Goal: Transaction & Acquisition: Purchase product/service

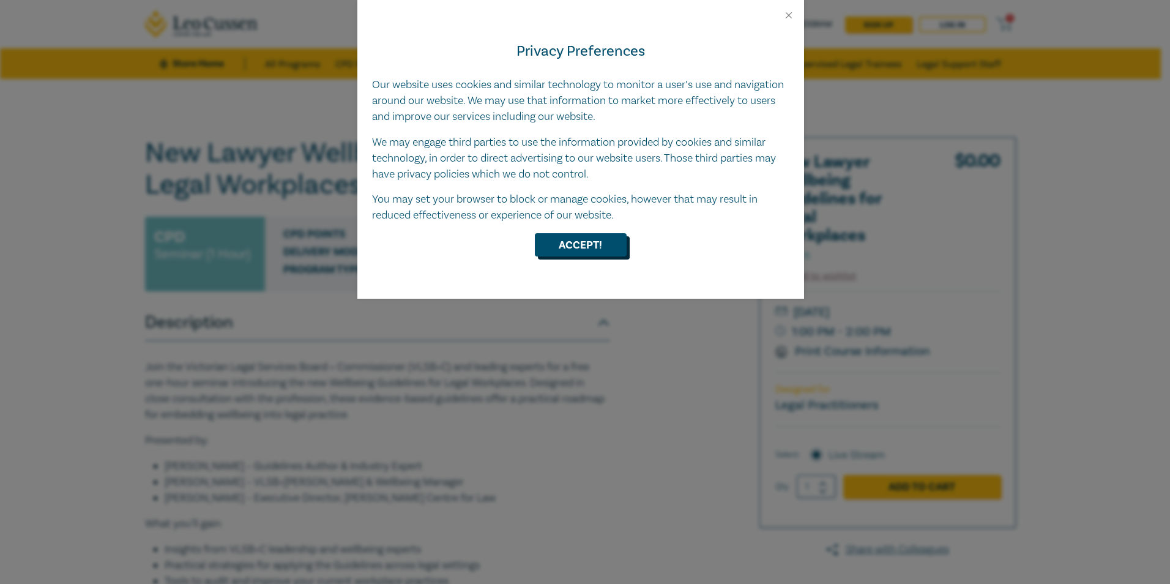
click at [583, 244] on button "Accept!" at bounding box center [581, 244] width 92 height 23
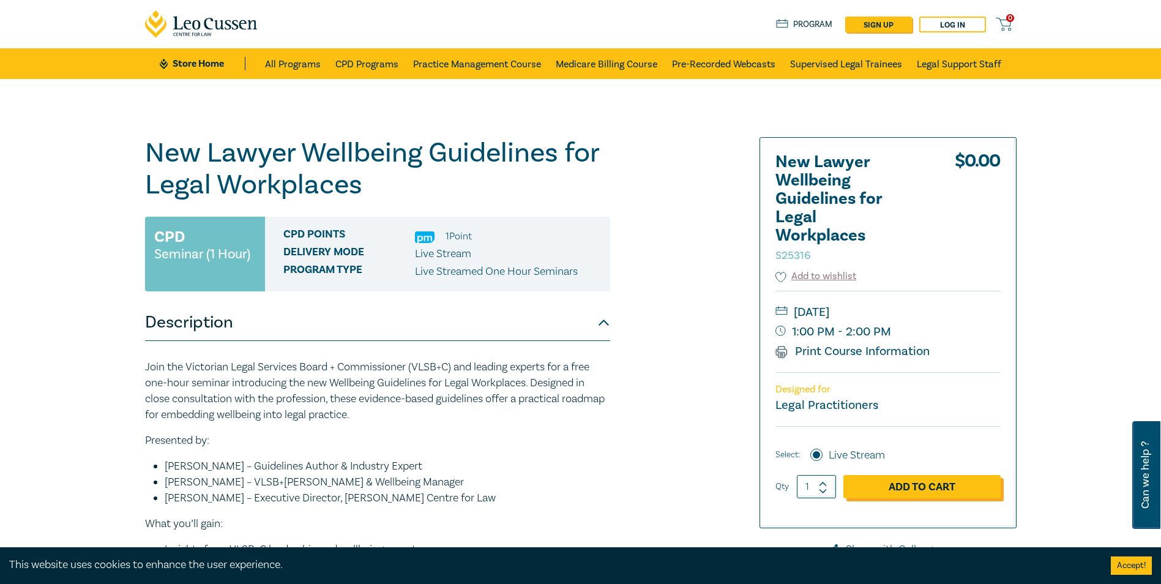
click at [918, 487] on link "Add to Cart" at bounding box center [921, 486] width 157 height 23
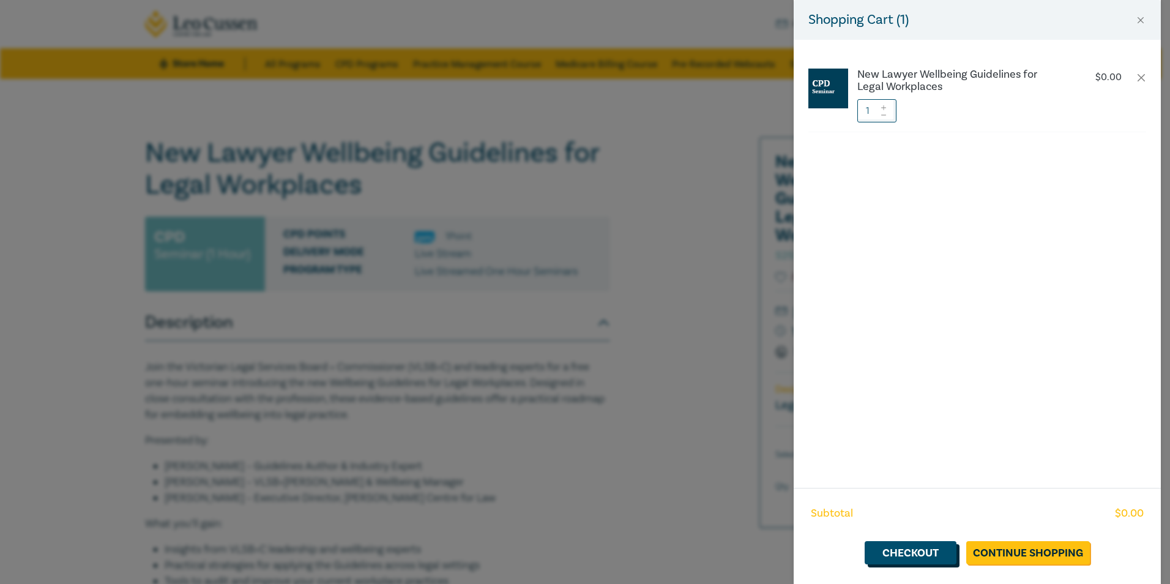
click at [930, 551] on link "Checkout" at bounding box center [911, 552] width 92 height 23
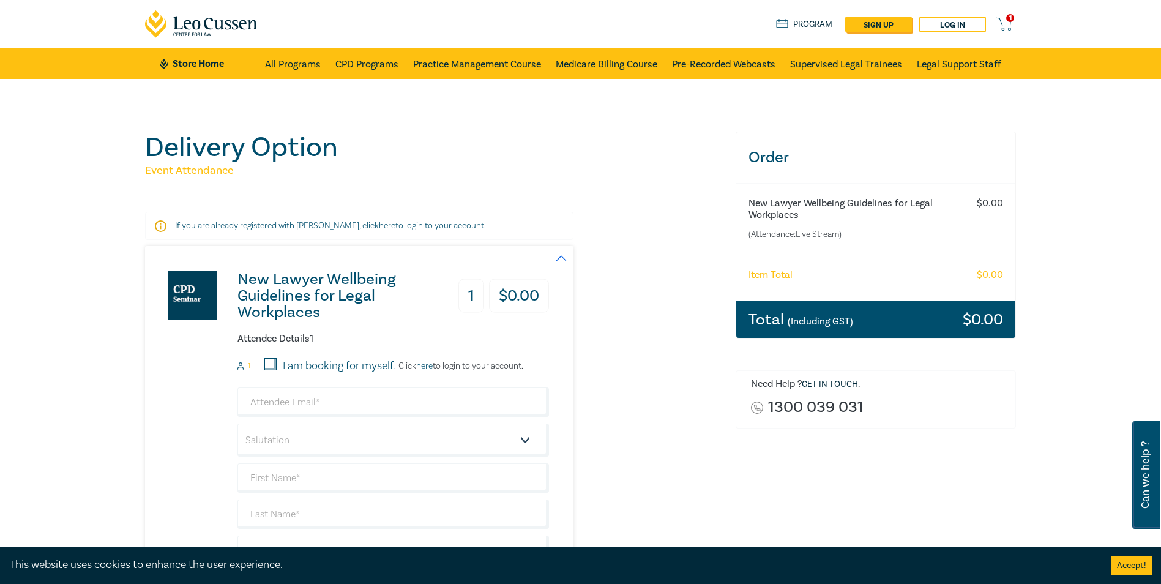
click at [270, 367] on input "I am booking for myself." at bounding box center [270, 364] width 12 height 12
checkbox input "true"
click at [345, 405] on input "email" at bounding box center [393, 401] width 312 height 29
type input "sarsha@summitinjurylawyers.com.au"
type input "SL"
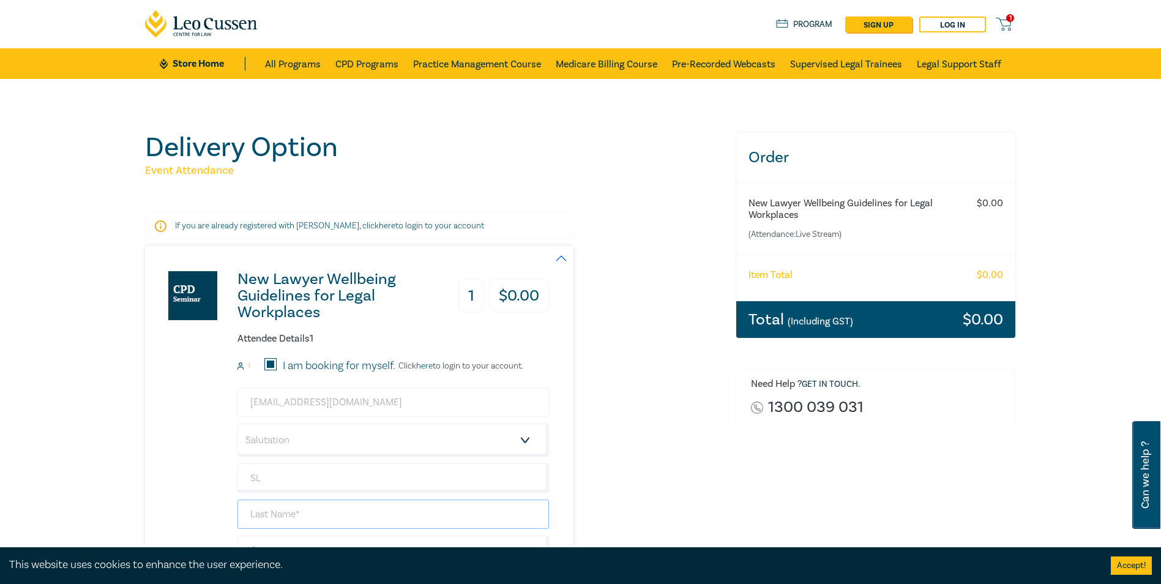
type input "Sarsha Lauterbach"
type input "Summit Injury Lawyers Pty Ltd"
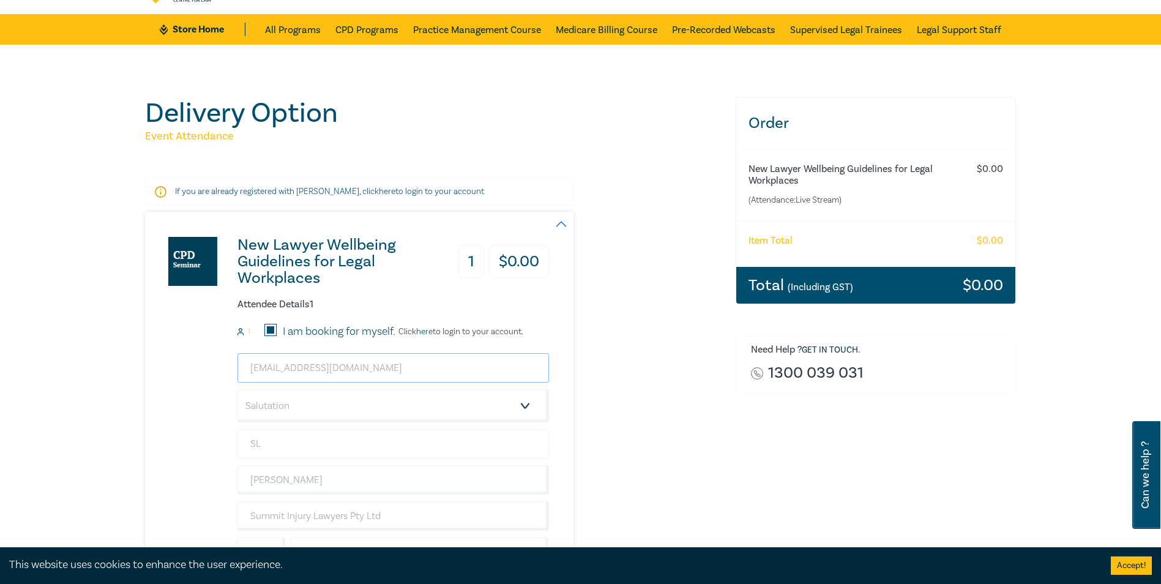
scroll to position [61, 0]
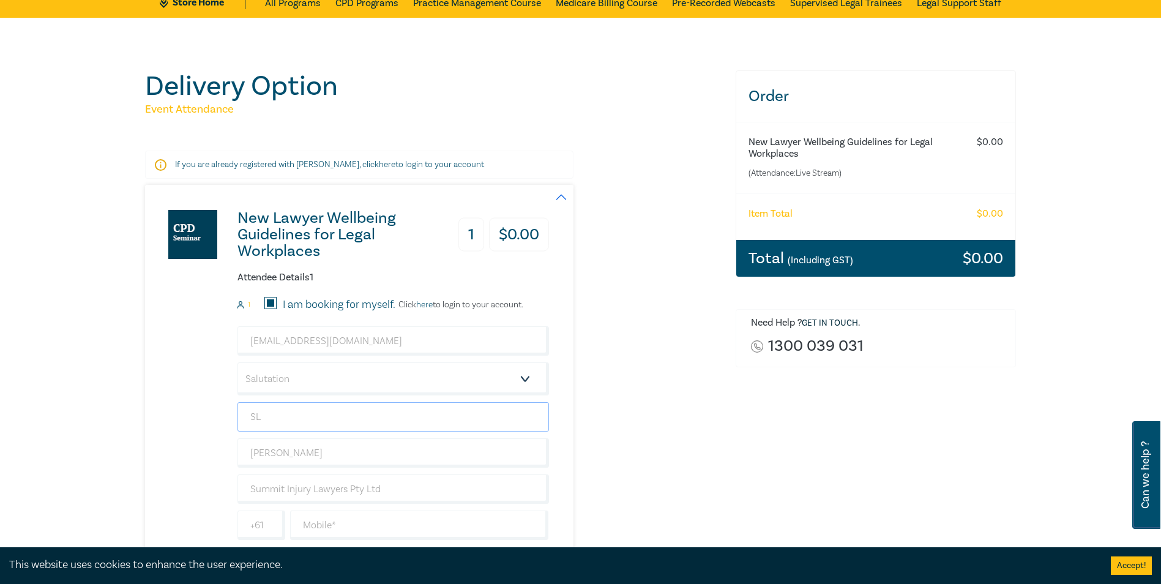
click at [326, 414] on input "SL" at bounding box center [393, 416] width 312 height 29
type input "S"
type input "Sarsha"
click at [218, 437] on div "New Lawyer Wellbeing Guidelines for Legal Workplaces 1 $ 0.00 Attendee Details …" at bounding box center [347, 394] width 404 height 419
click at [278, 451] on input "Sarsha Lauterbach" at bounding box center [393, 452] width 312 height 29
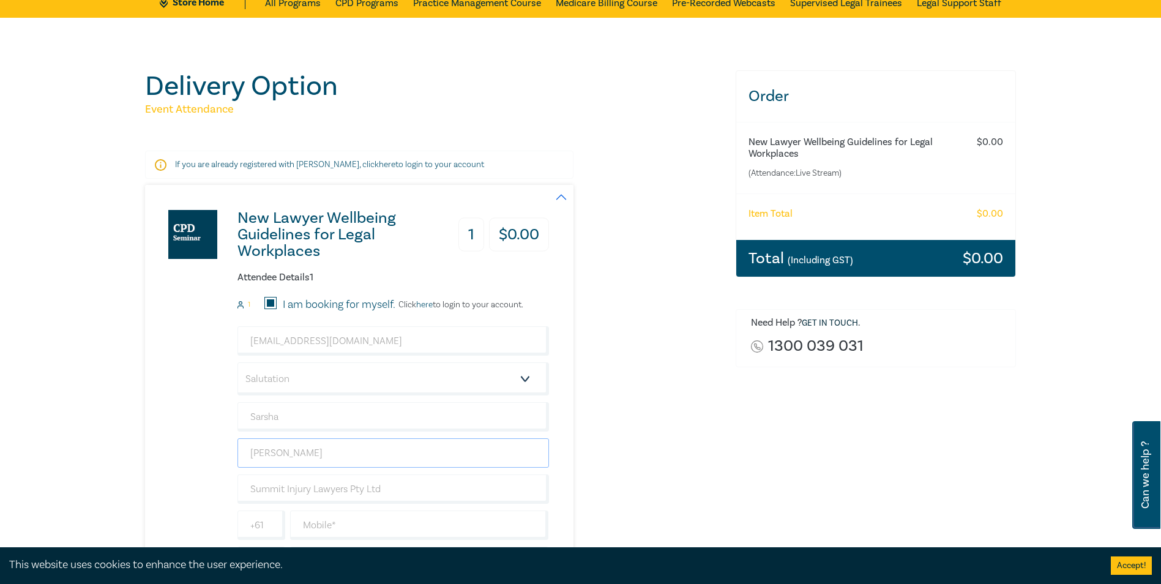
drag, startPoint x: 278, startPoint y: 451, endPoint x: 262, endPoint y: 450, distance: 15.9
click at [262, 450] on input "Sarsha Lauterbach" at bounding box center [393, 452] width 312 height 29
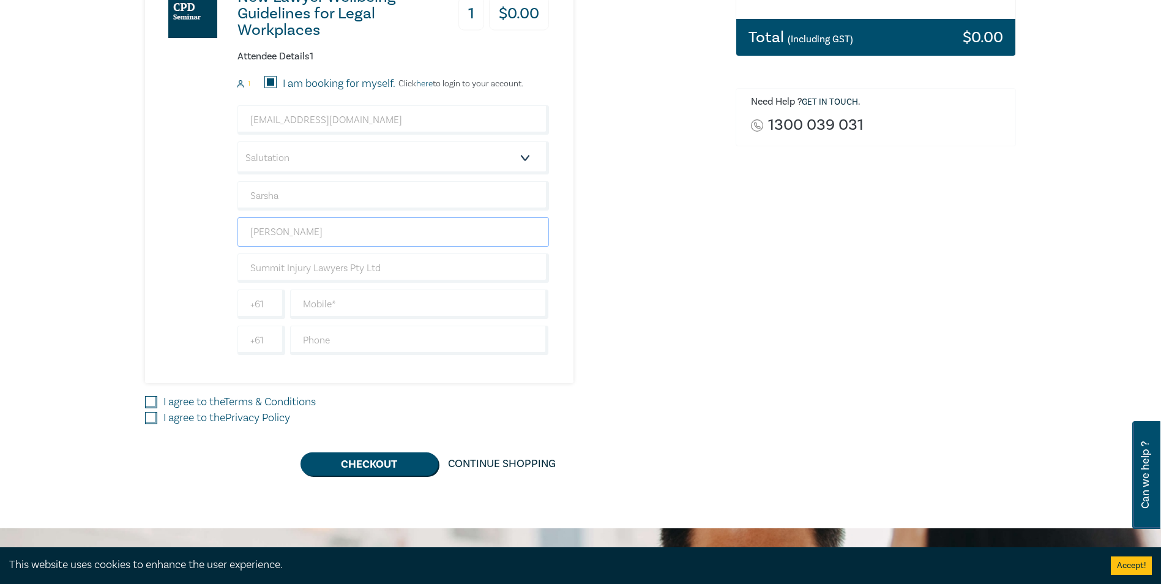
scroll to position [306, 0]
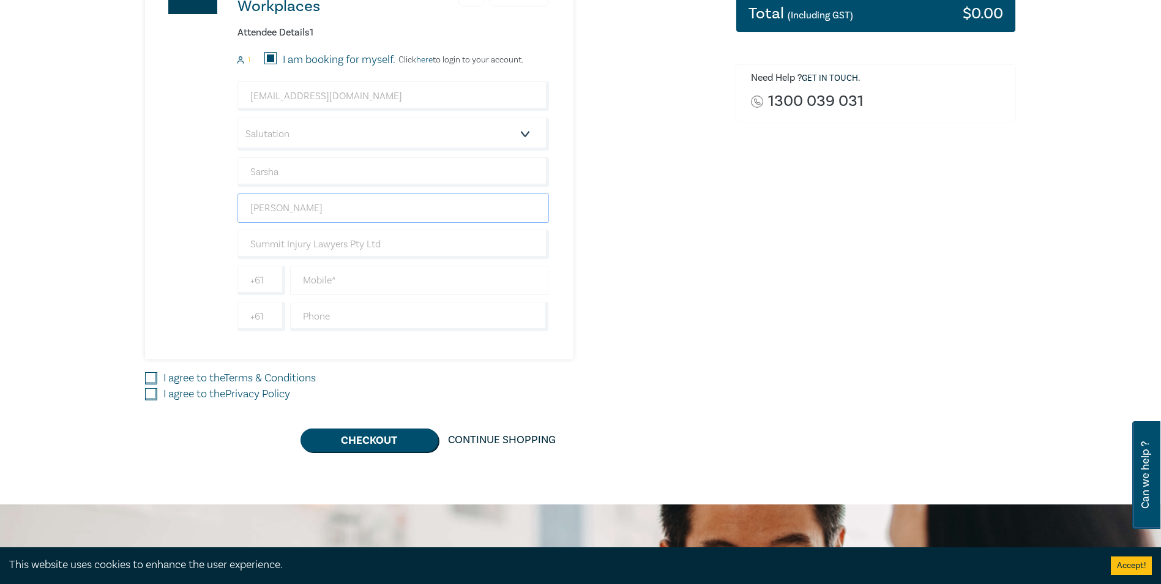
type input "[PERSON_NAME]"
click at [340, 280] on input "text" at bounding box center [419, 280] width 259 height 29
type input "0405658100"
click at [152, 375] on input "I agree to the Terms & Conditions" at bounding box center [151, 378] width 12 height 12
checkbox input "true"
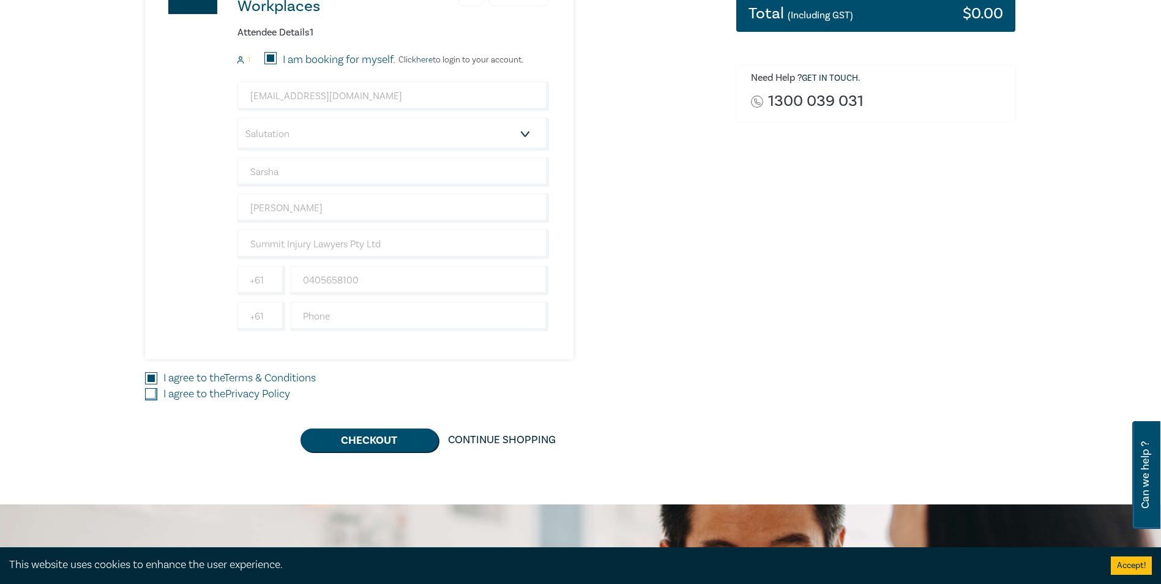
click at [150, 392] on input "I agree to the Privacy Policy" at bounding box center [151, 394] width 12 height 12
checkbox input "true"
click at [526, 133] on select "Salutation Mr. Mrs. Ms. Miss Dr. Prof. Other" at bounding box center [393, 134] width 312 height 33
select select "Ms."
click at [237, 118] on select "Salutation Mr. Mrs. Ms. Miss Dr. Prof. Other" at bounding box center [393, 134] width 312 height 33
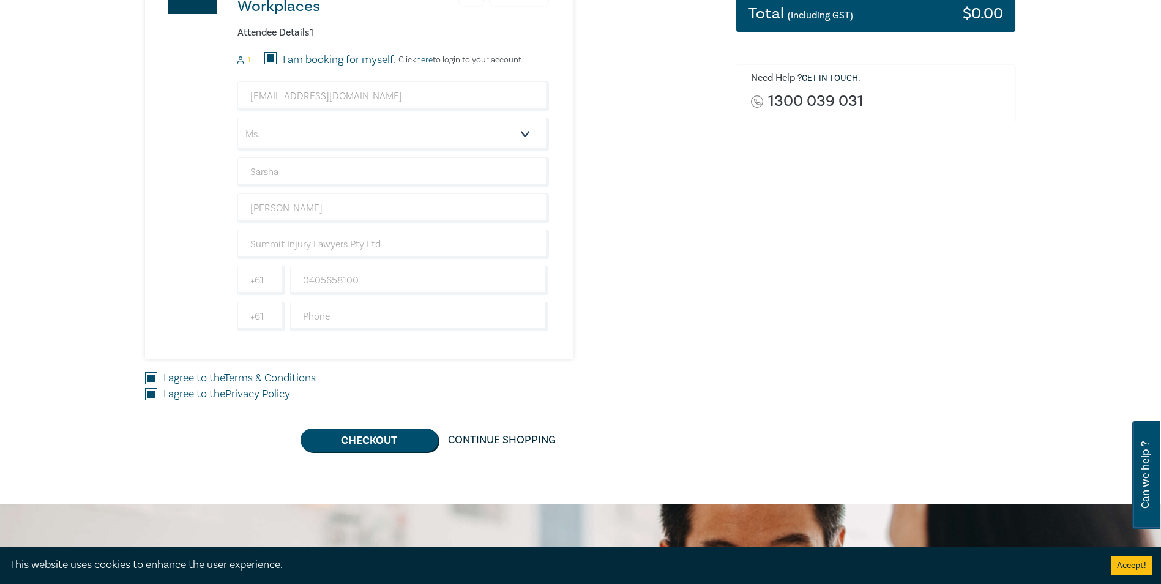
click at [358, 454] on div "Delivery Option Event Attendance If you are already registered with Leo Cussen,…" at bounding box center [580, 138] width 1161 height 731
click at [360, 444] on button "Checkout" at bounding box center [370, 439] width 138 height 23
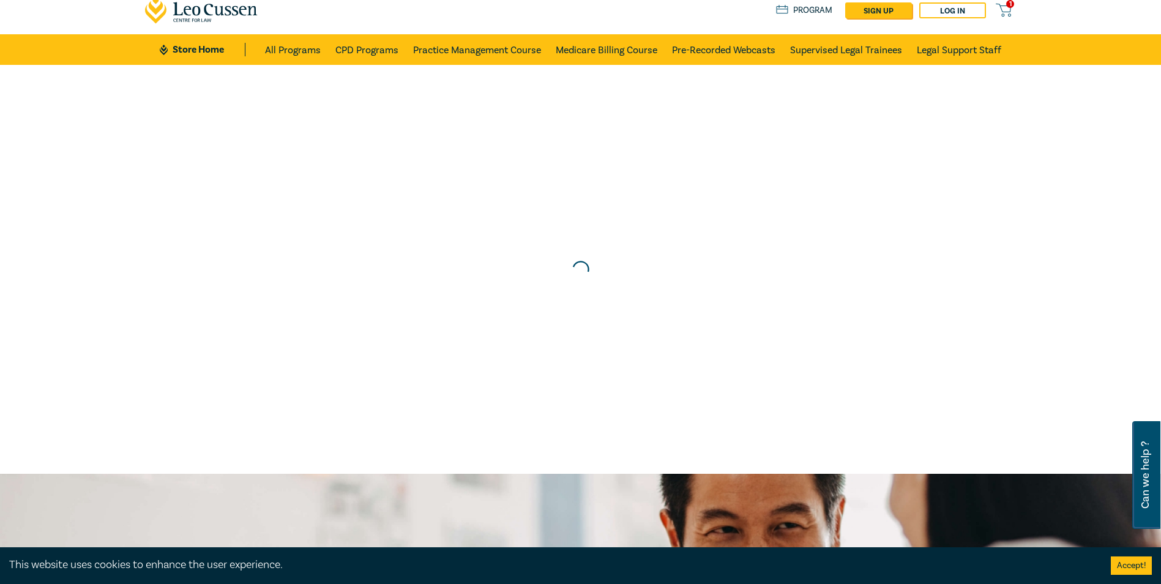
scroll to position [0, 0]
